Goal: Information Seeking & Learning: Learn about a topic

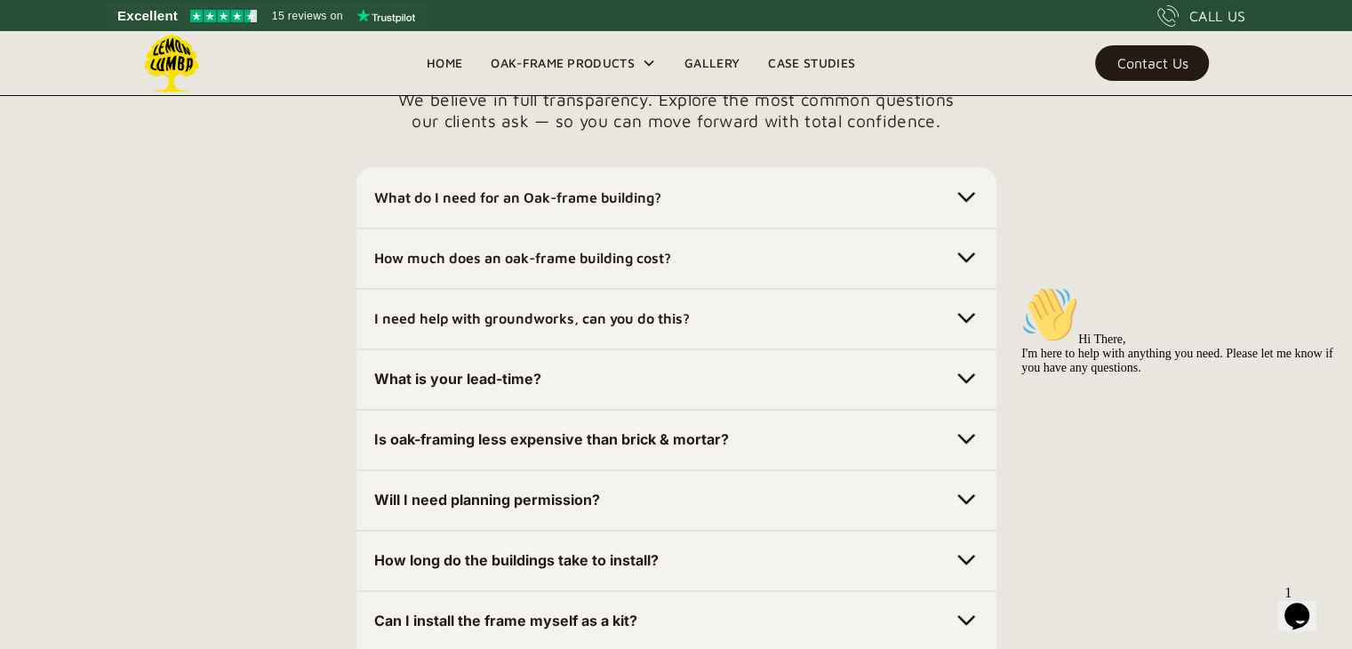
scroll to position [5006, 0]
click at [957, 260] on img at bounding box center [966, 256] width 25 height 25
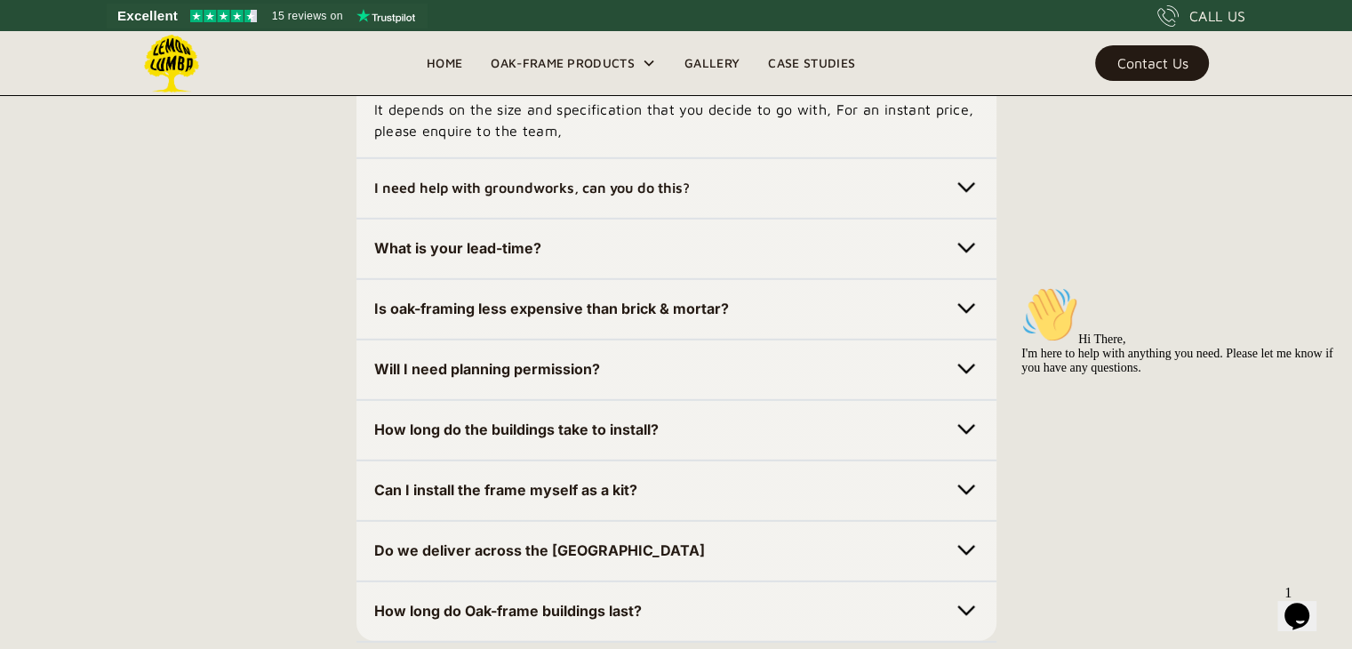
scroll to position [5199, 0]
click at [965, 253] on img at bounding box center [966, 248] width 25 height 25
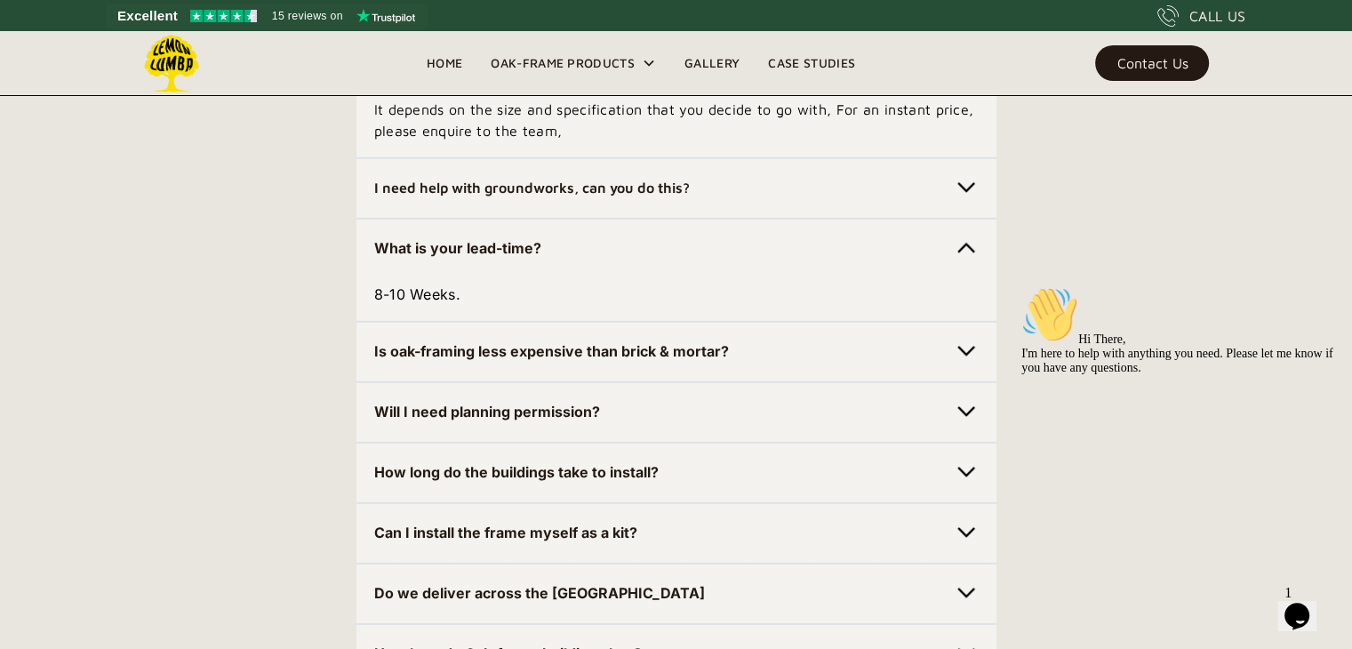
click at [970, 188] on img at bounding box center [966, 187] width 25 height 25
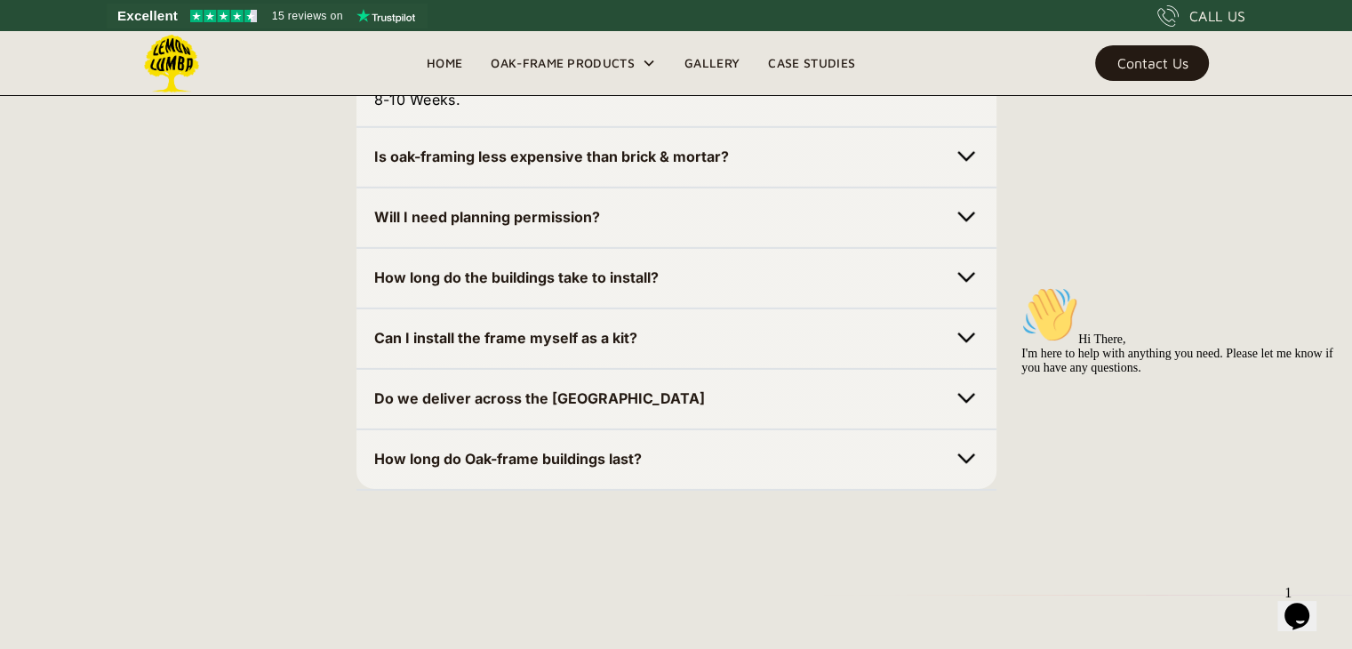
scroll to position [5436, 0]
click at [965, 161] on img at bounding box center [966, 157] width 25 height 25
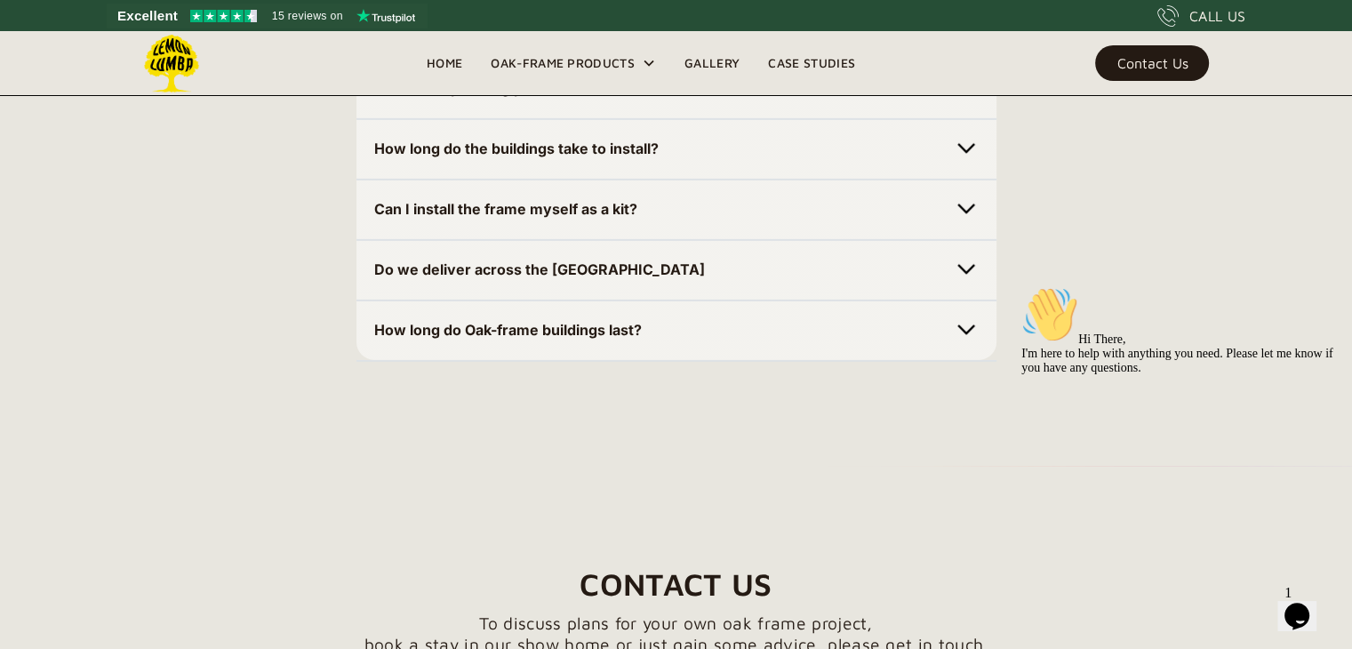
scroll to position [5631, 0]
click at [960, 211] on img at bounding box center [966, 207] width 25 height 25
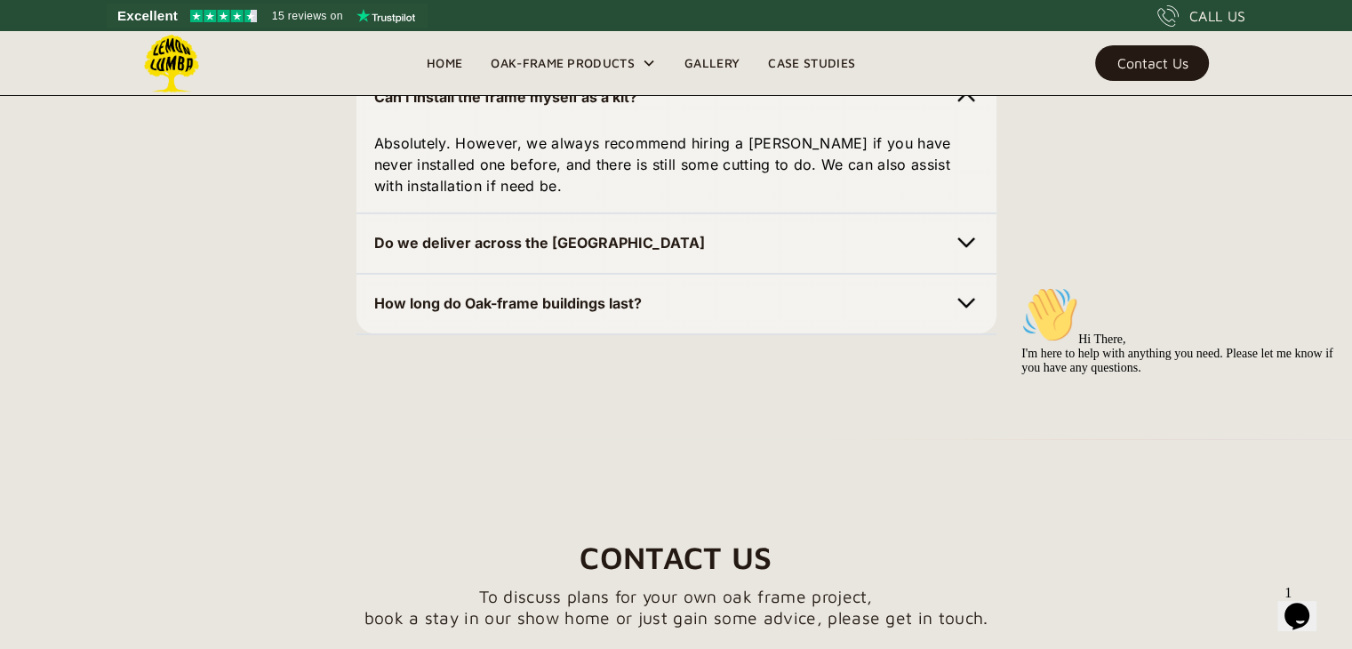
scroll to position [5742, 0]
click at [967, 251] on div "Do we deliver across the UK" at bounding box center [676, 242] width 605 height 28
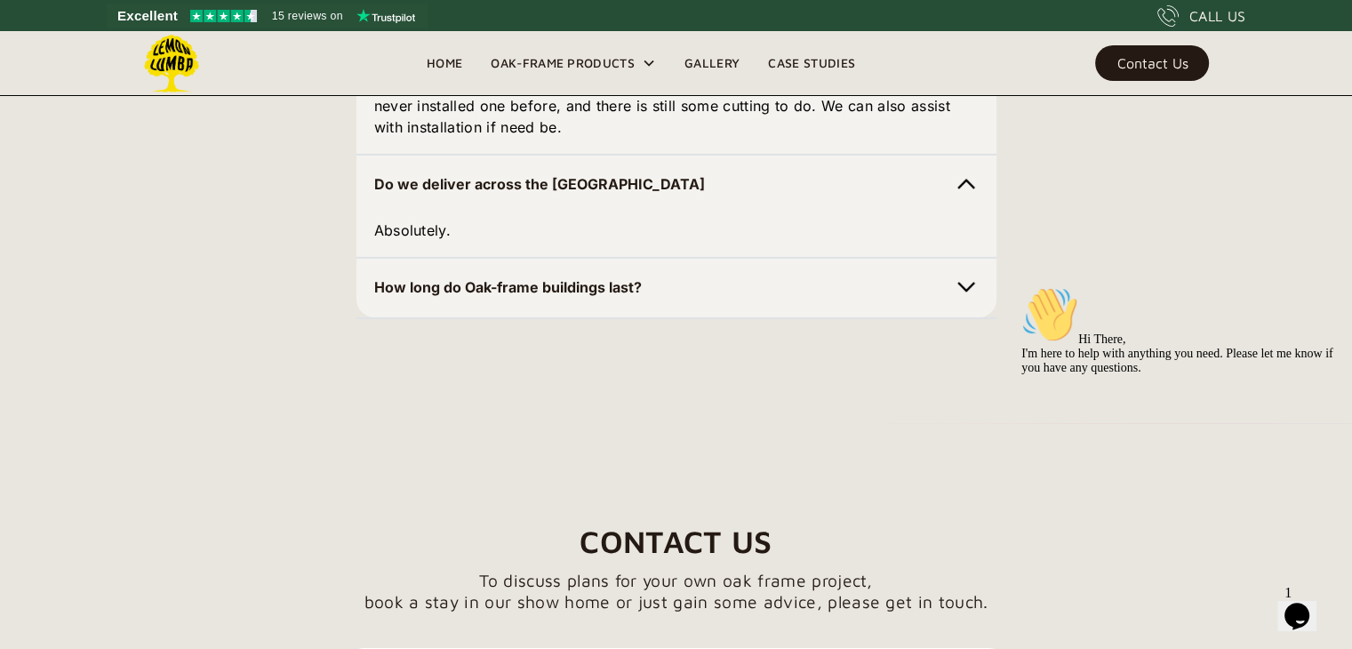
scroll to position [5802, 0]
click at [965, 279] on img at bounding box center [966, 285] width 25 height 25
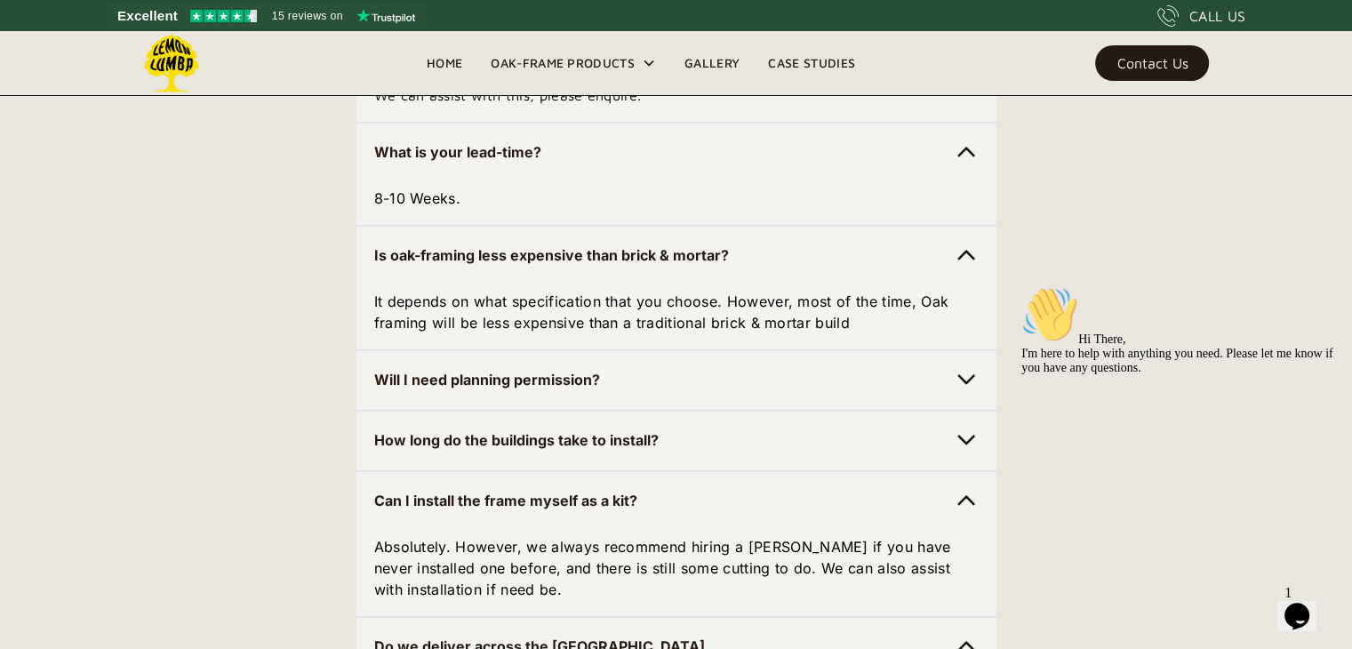
scroll to position [5337, 0]
click at [805, 68] on link "Case Studies" at bounding box center [812, 63] width 116 height 27
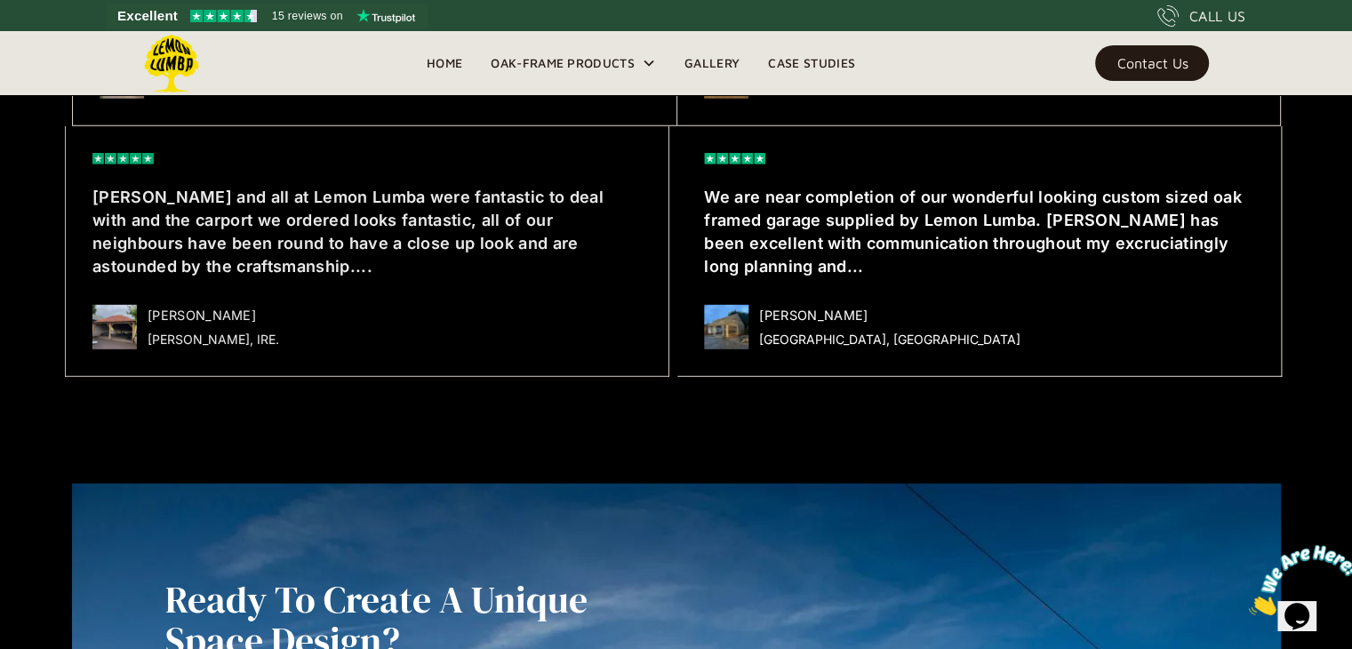
scroll to position [4931, 0]
